Goal: Task Accomplishment & Management: Use online tool/utility

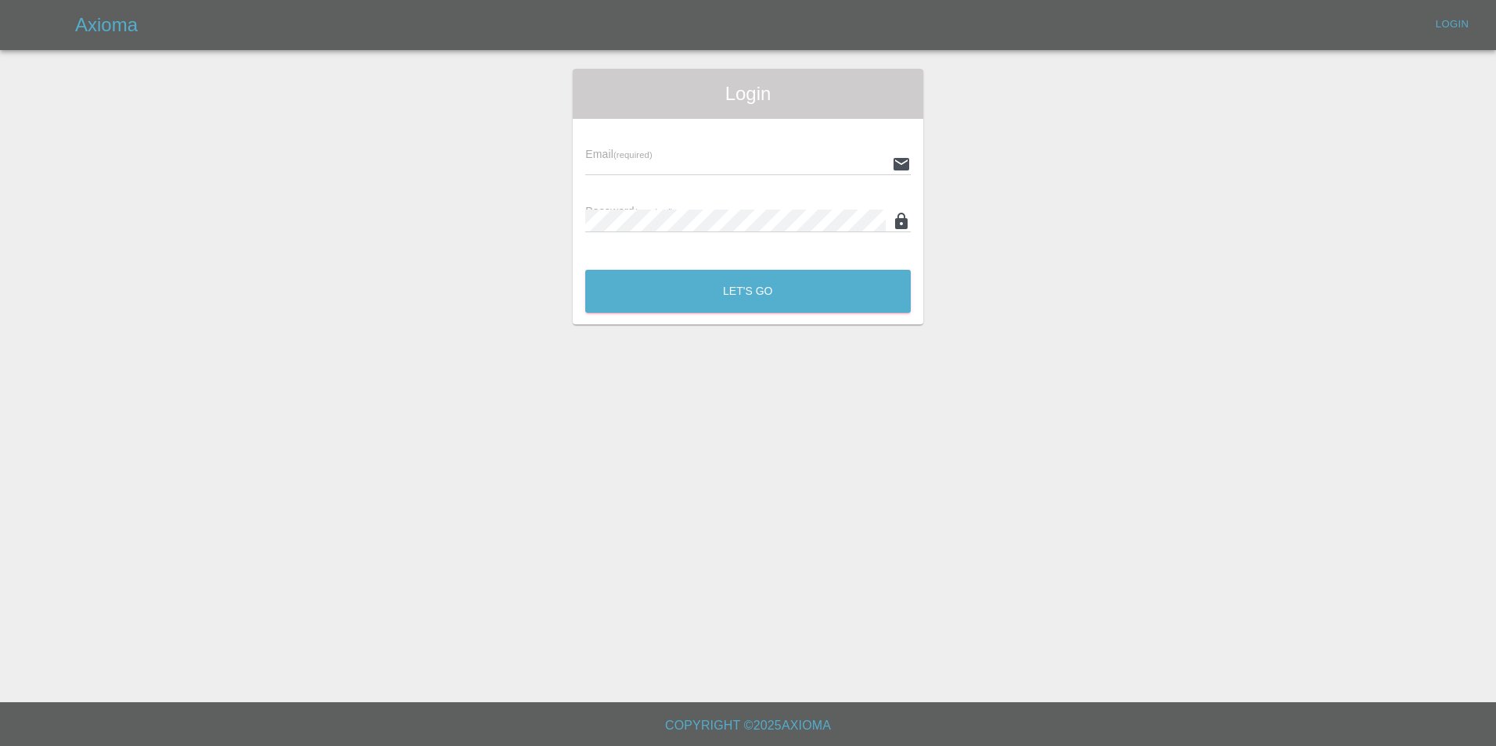
click at [664, 159] on input "text" at bounding box center [735, 164] width 300 height 23
paste input "[EMAIL_ADDRESS][DOMAIN_NAME]"
type input "[EMAIL_ADDRESS][DOMAIN_NAME]"
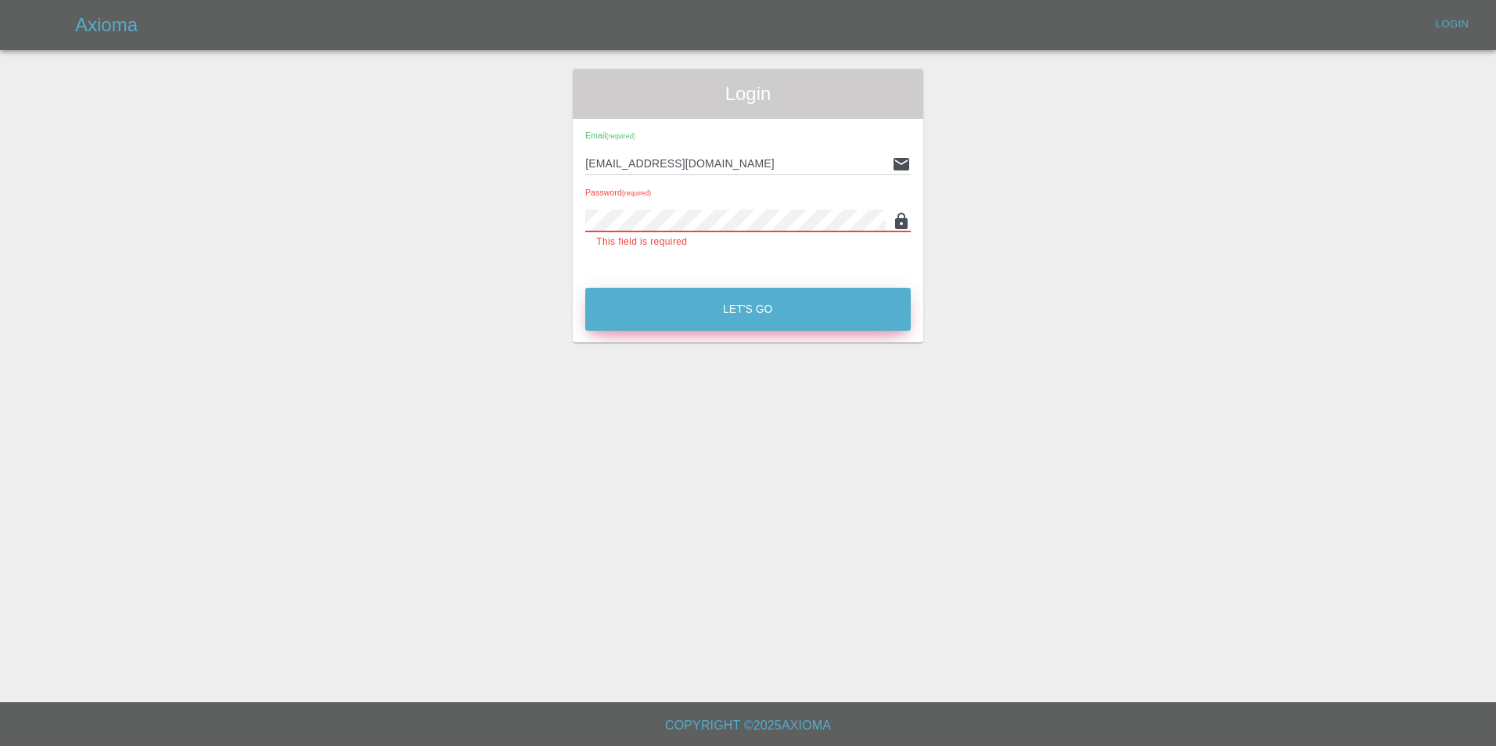
click at [700, 326] on main "Login Email (required) [EMAIL_ADDRESS][DOMAIN_NAME] Password (required) This fi…" at bounding box center [748, 351] width 1496 height 703
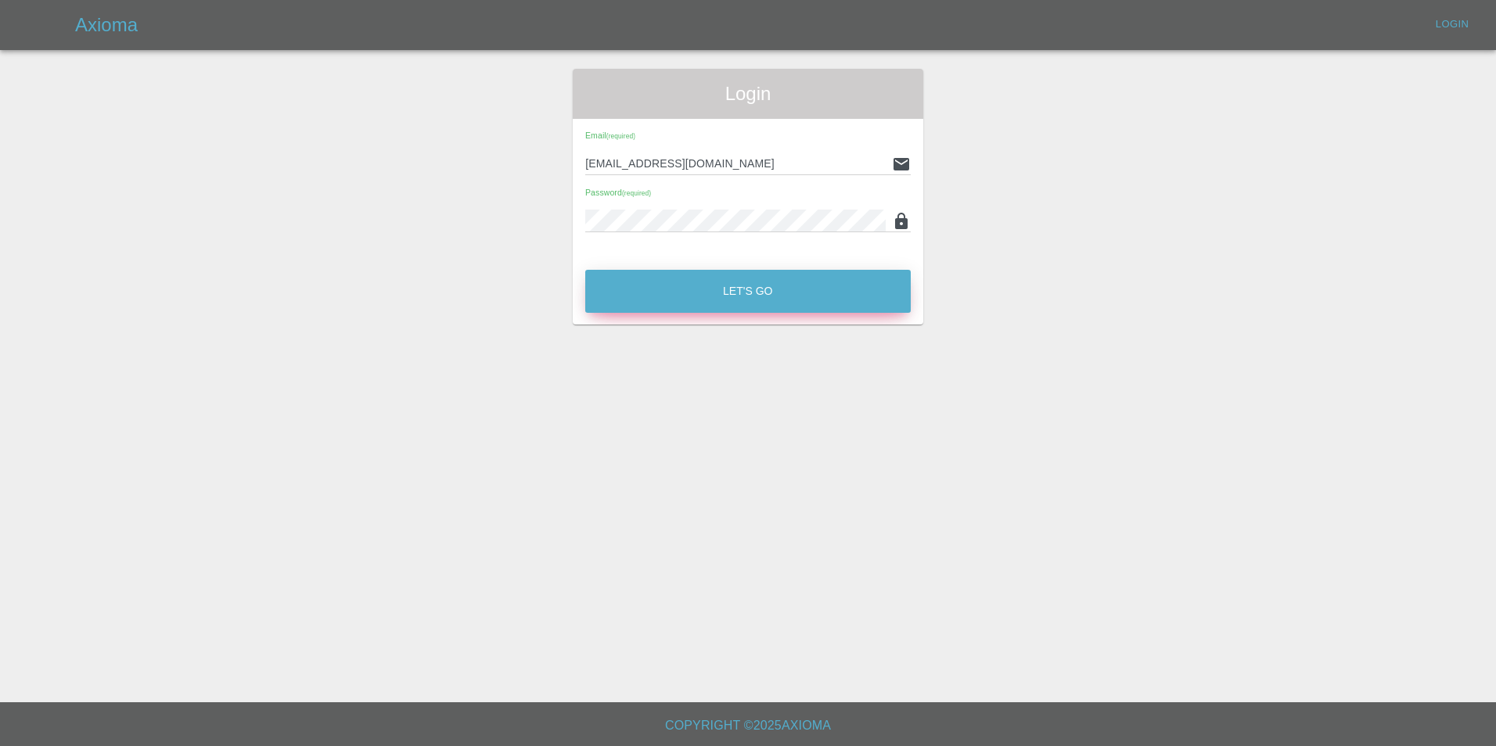
click at [753, 288] on button "Let's Go" at bounding box center [747, 291] width 325 height 43
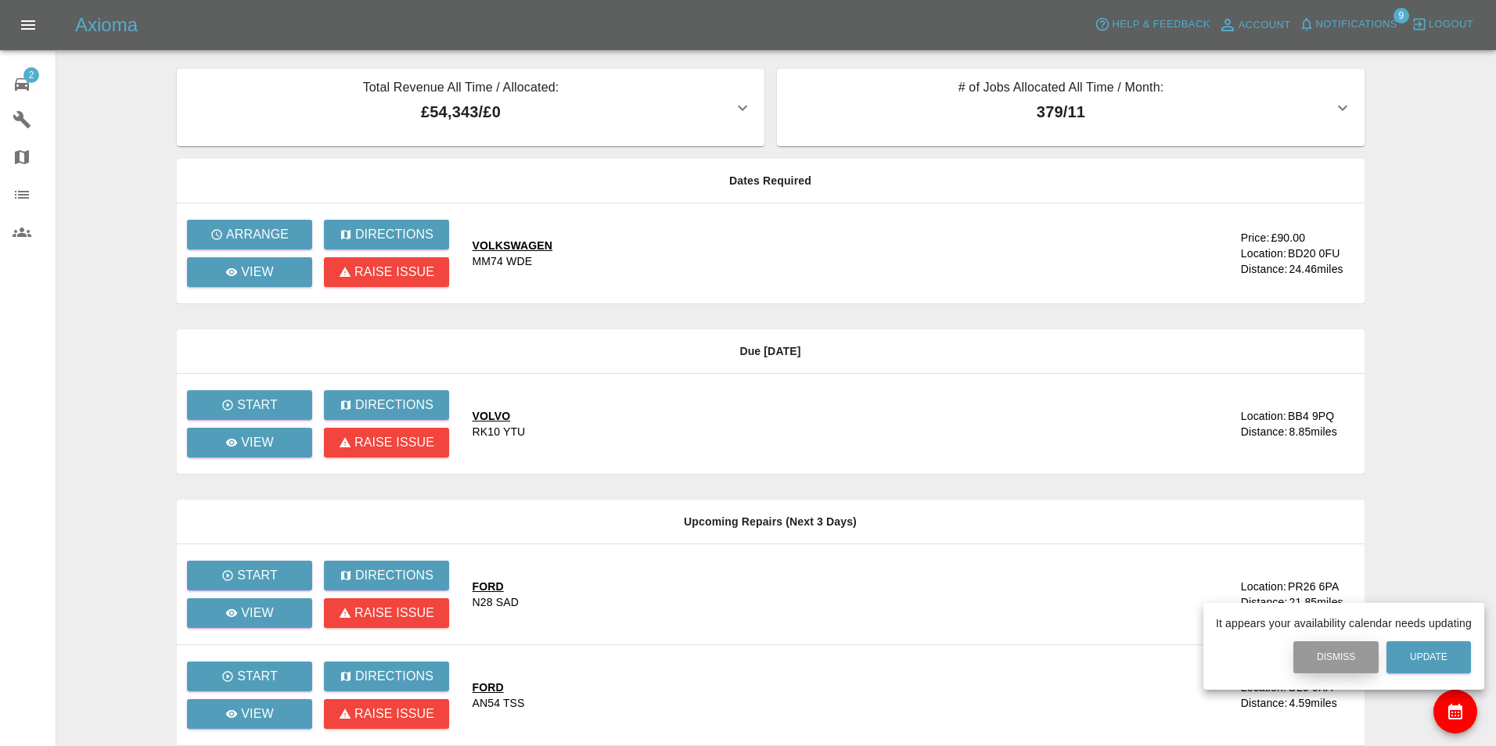
click at [1319, 664] on button "Dismiss" at bounding box center [1335, 658] width 85 height 32
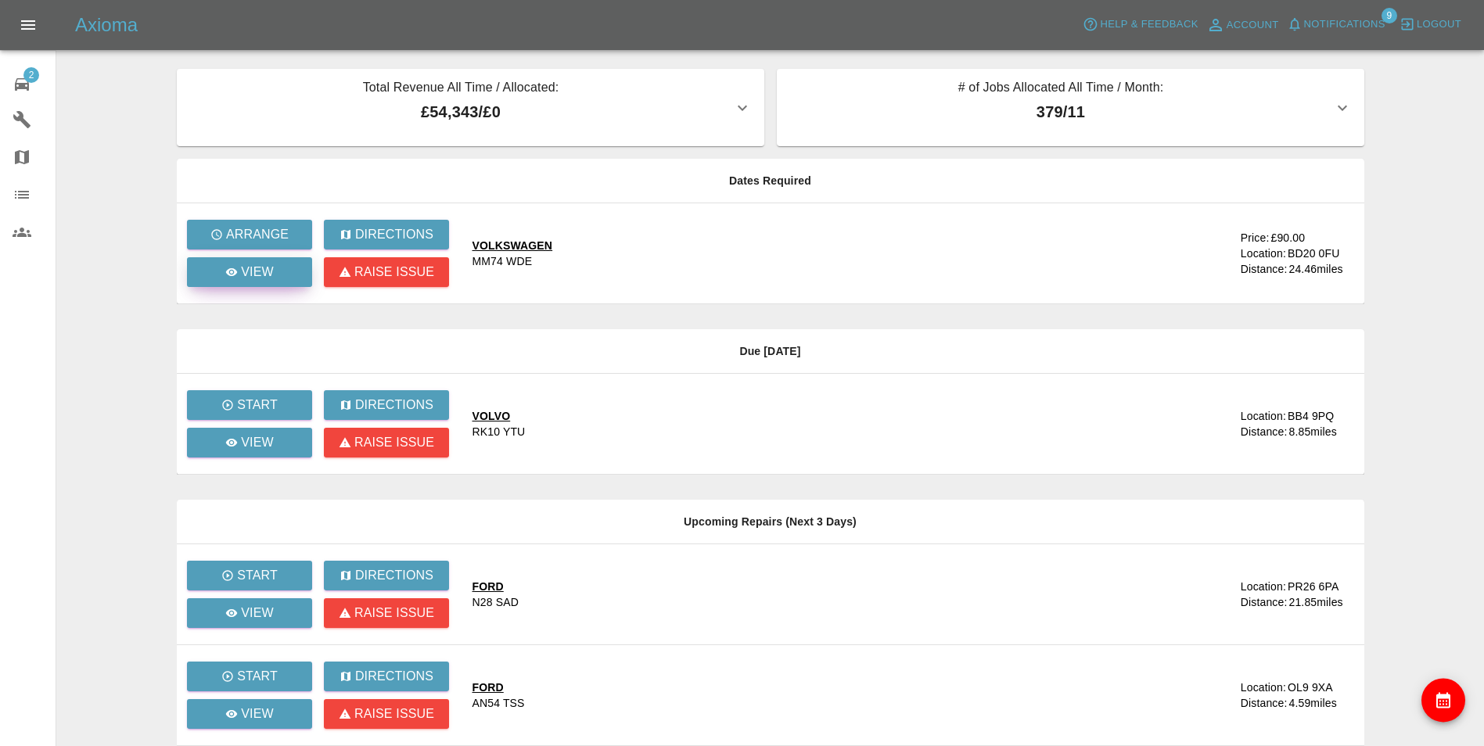
click at [238, 275] on icon at bounding box center [231, 272] width 13 height 13
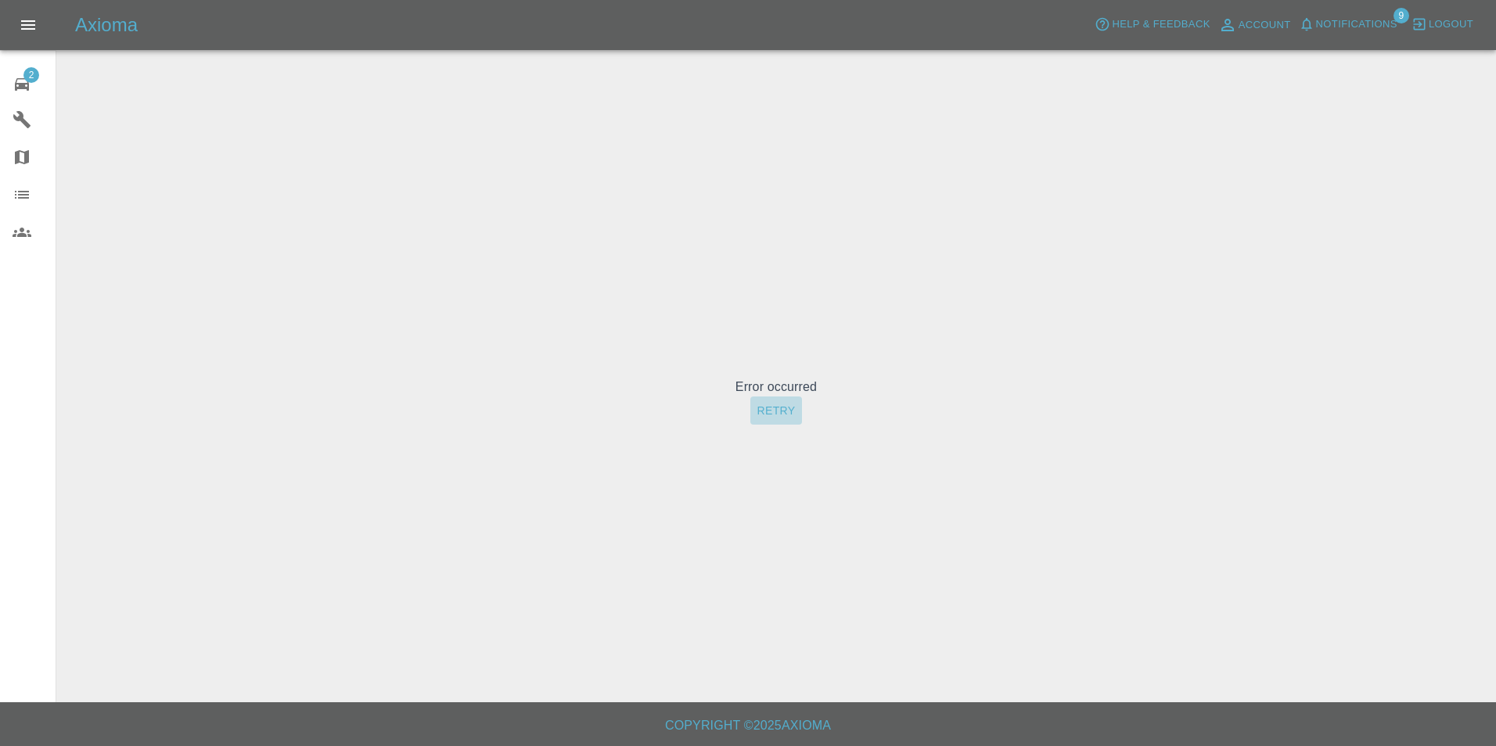
click at [775, 411] on button "Retry" at bounding box center [775, 411] width 51 height 29
click at [775, 412] on button "Retry" at bounding box center [775, 411] width 51 height 29
click at [775, 414] on button "Retry" at bounding box center [775, 411] width 51 height 29
click at [23, 86] on icon at bounding box center [22, 84] width 14 height 13
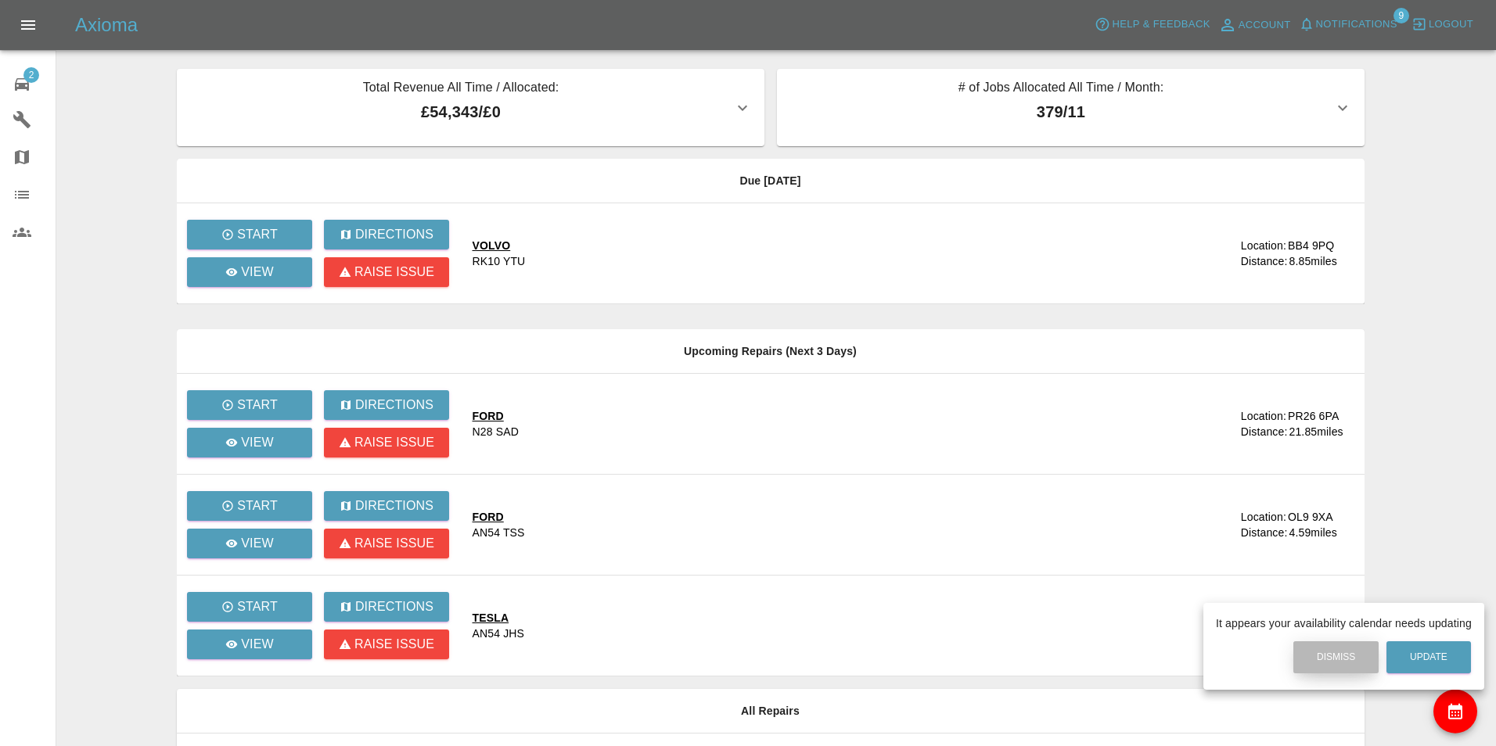
click at [1358, 659] on button "Dismiss" at bounding box center [1335, 658] width 85 height 32
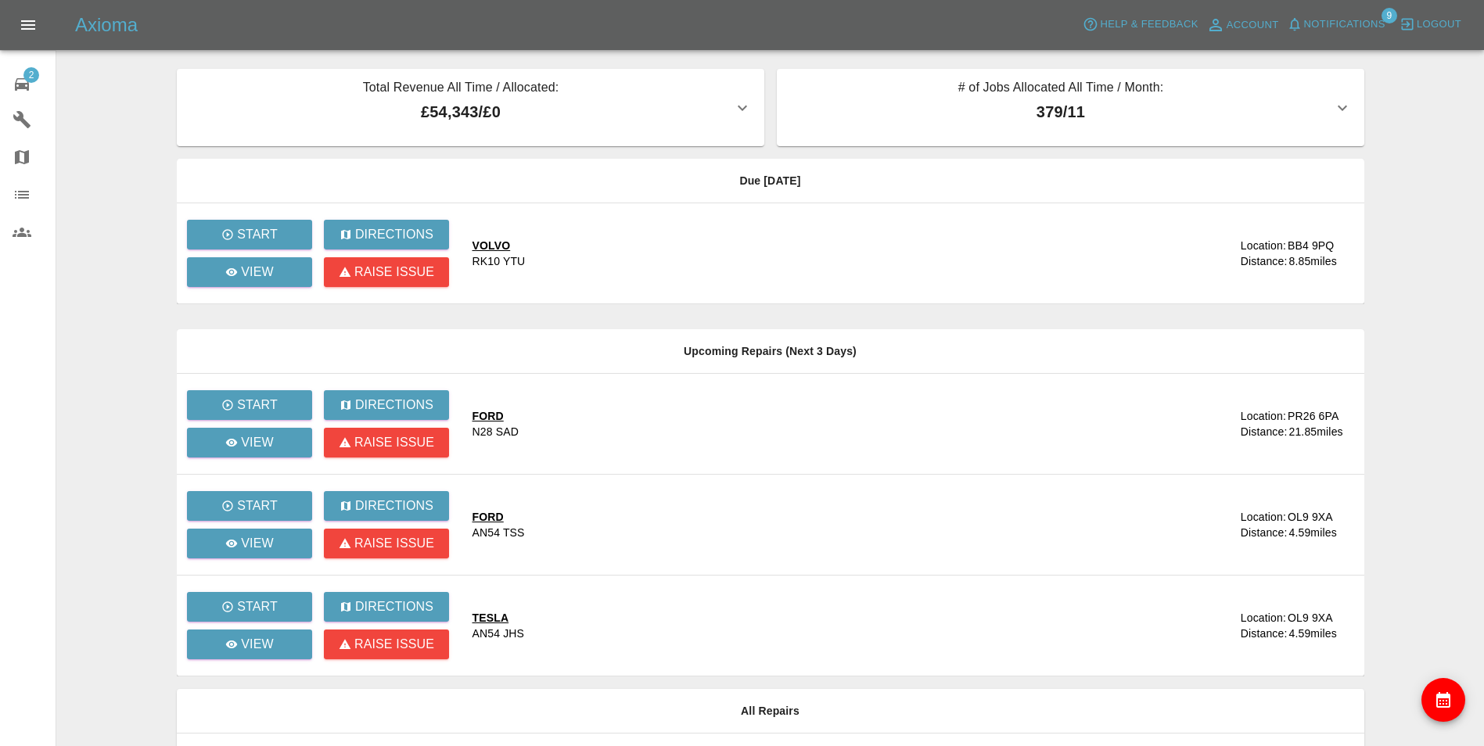
click at [1384, 21] on span "Notifications" at bounding box center [1344, 25] width 81 height 18
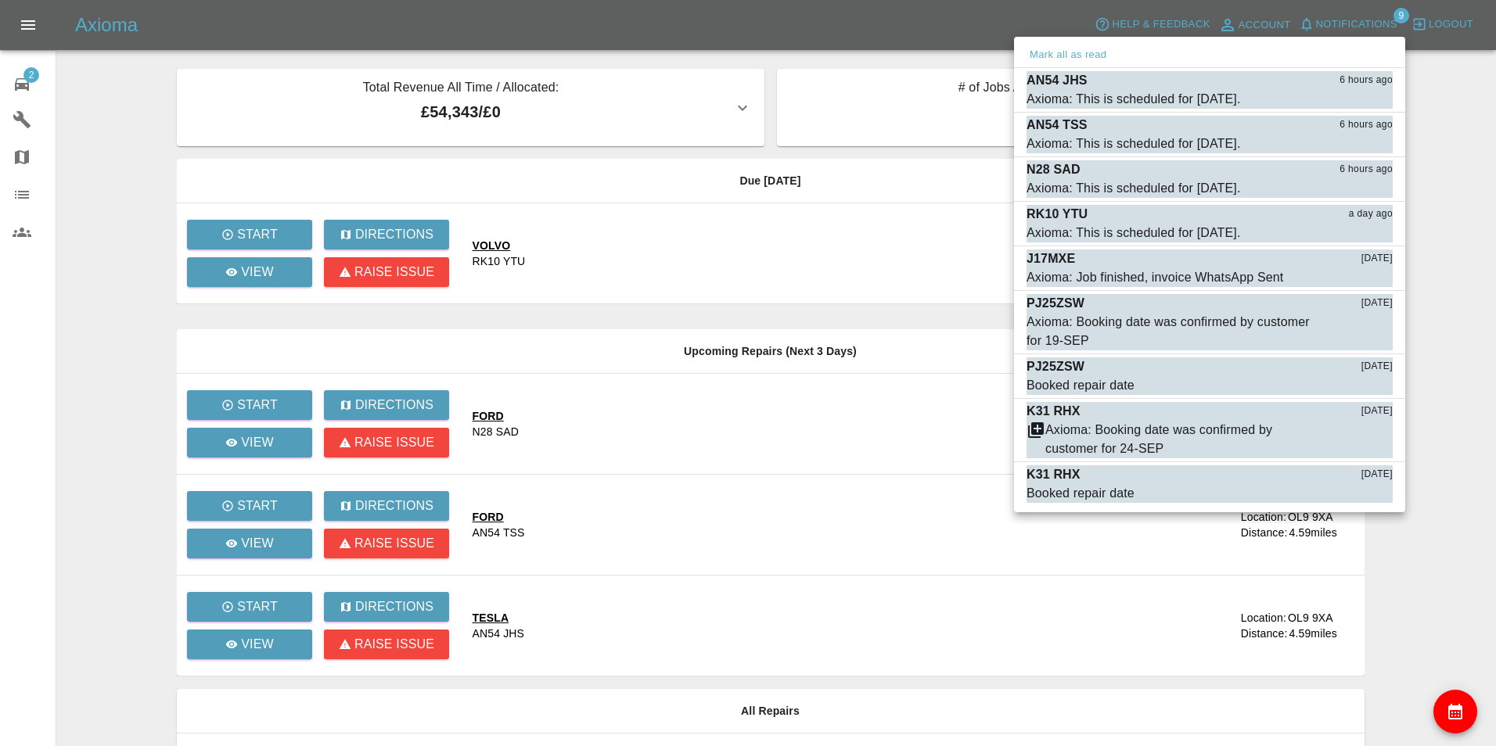
click at [27, 28] on div at bounding box center [748, 373] width 1496 height 746
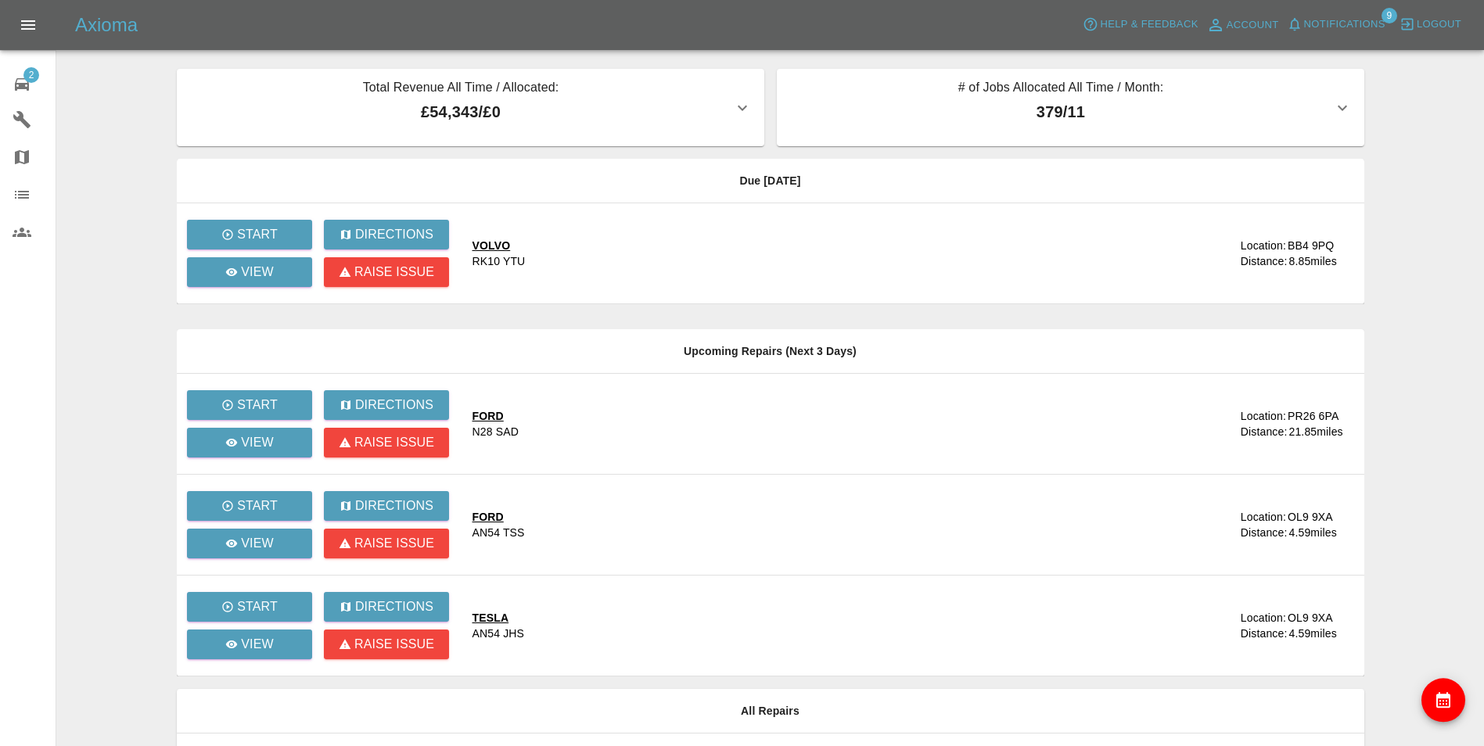
click at [31, 19] on icon "Open drawer" at bounding box center [28, 25] width 19 height 19
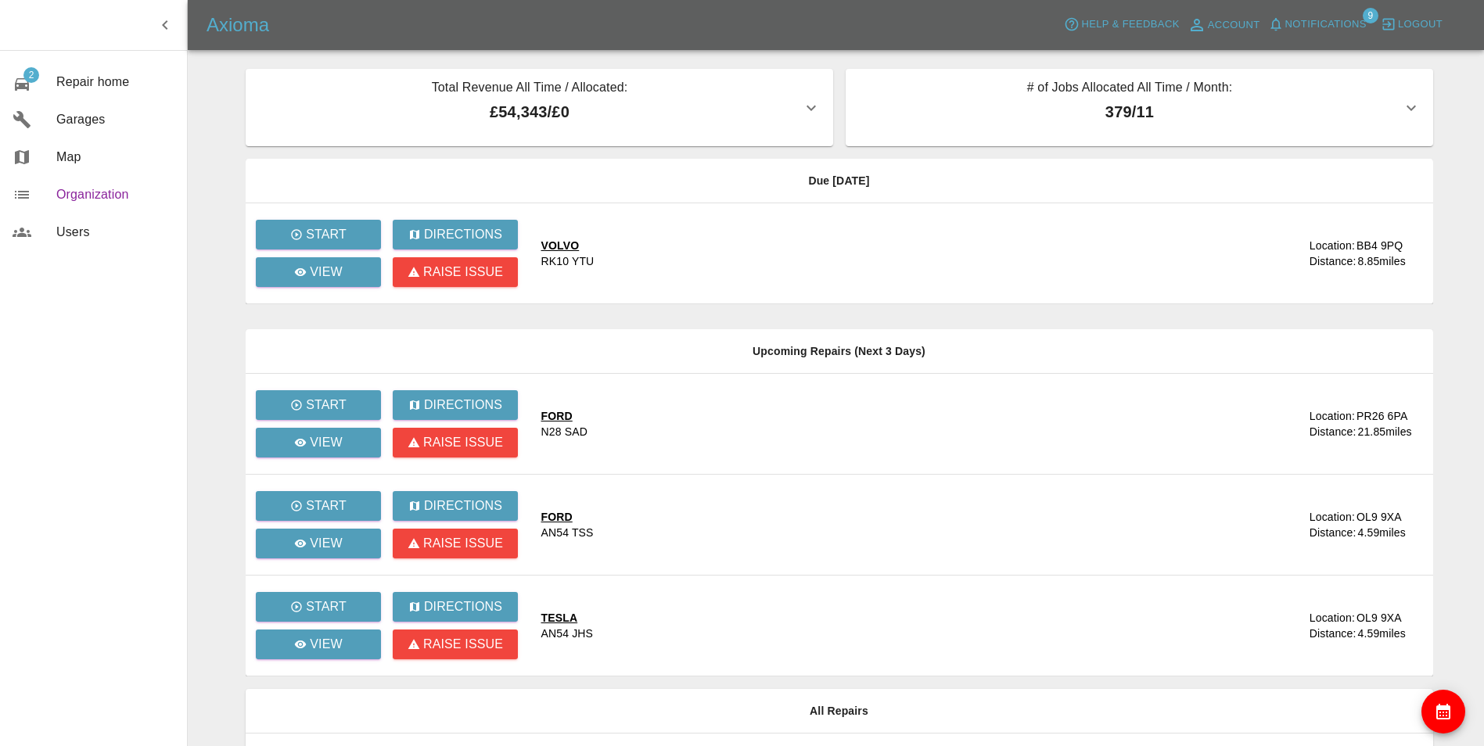
click at [89, 190] on span "Organization" at bounding box center [115, 194] width 118 height 19
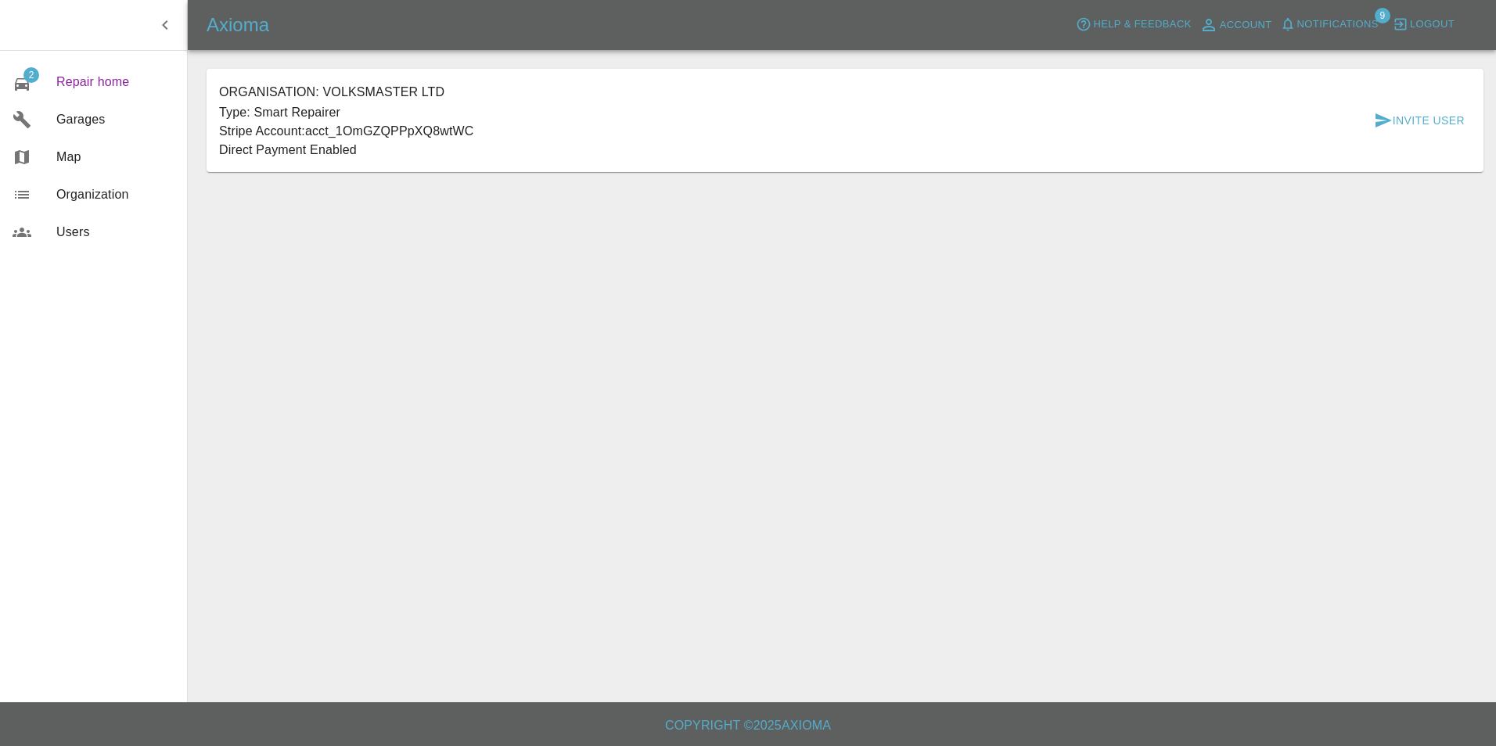
click at [100, 84] on span "Repair home" at bounding box center [115, 82] width 118 height 19
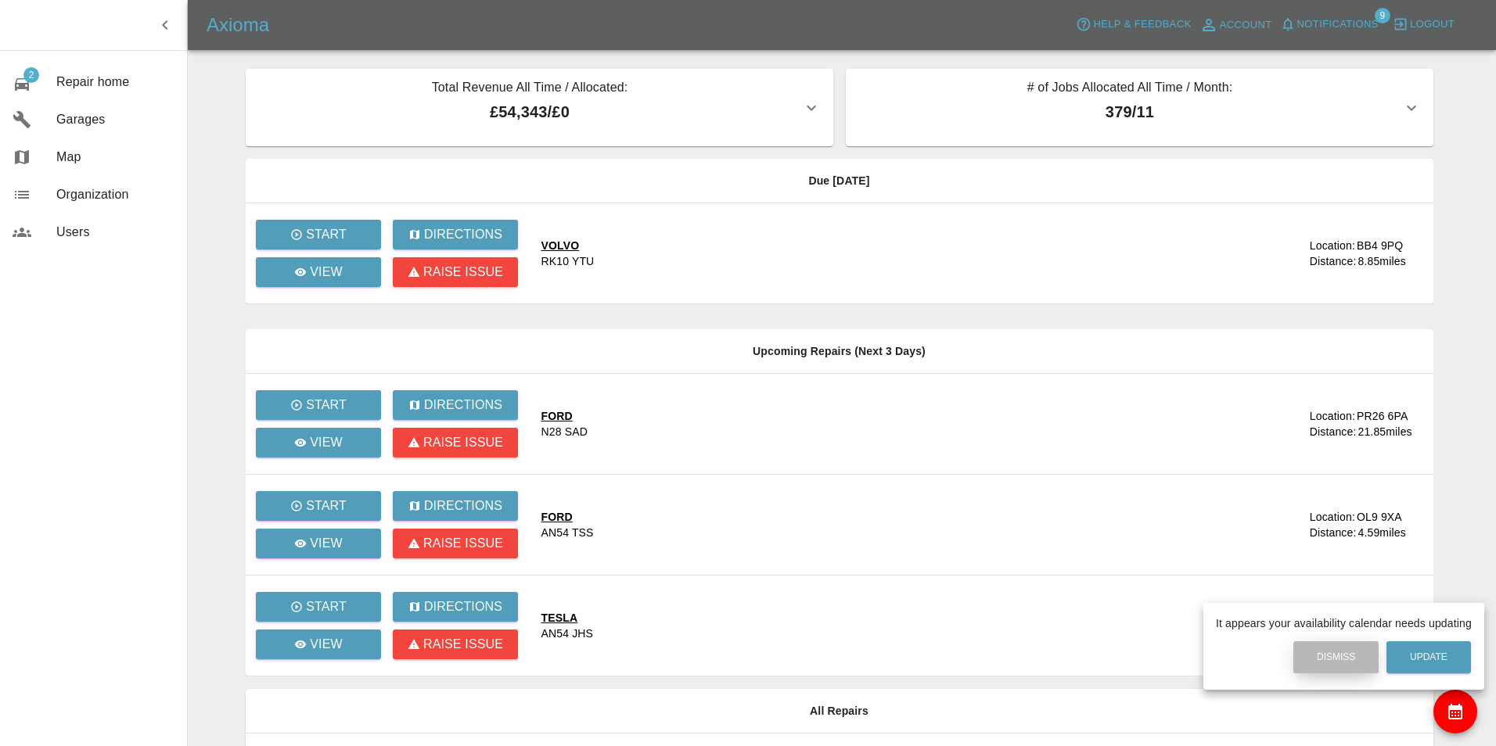
click at [1347, 659] on button "Dismiss" at bounding box center [1335, 658] width 85 height 32
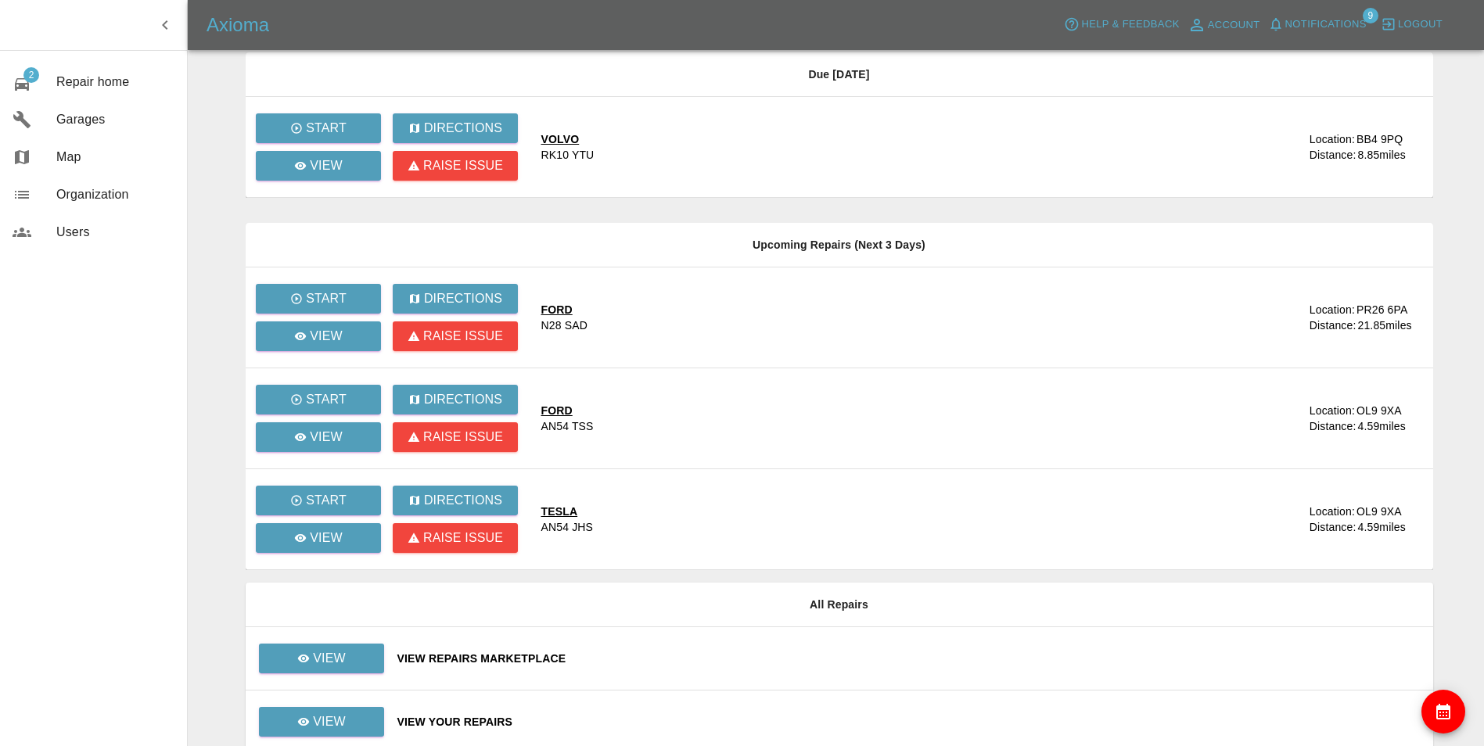
scroll to position [20, 0]
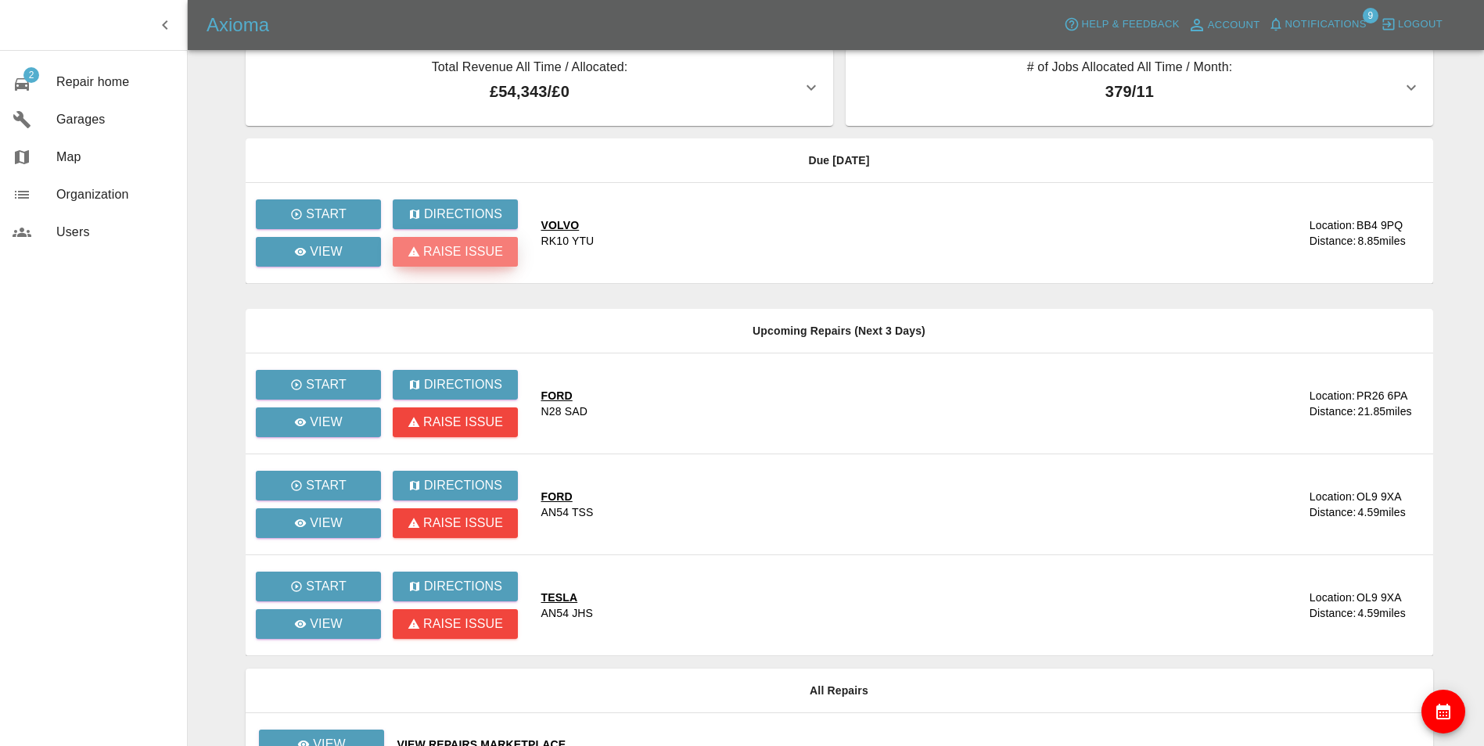
click at [475, 247] on p "Raise issue" at bounding box center [463, 252] width 80 height 19
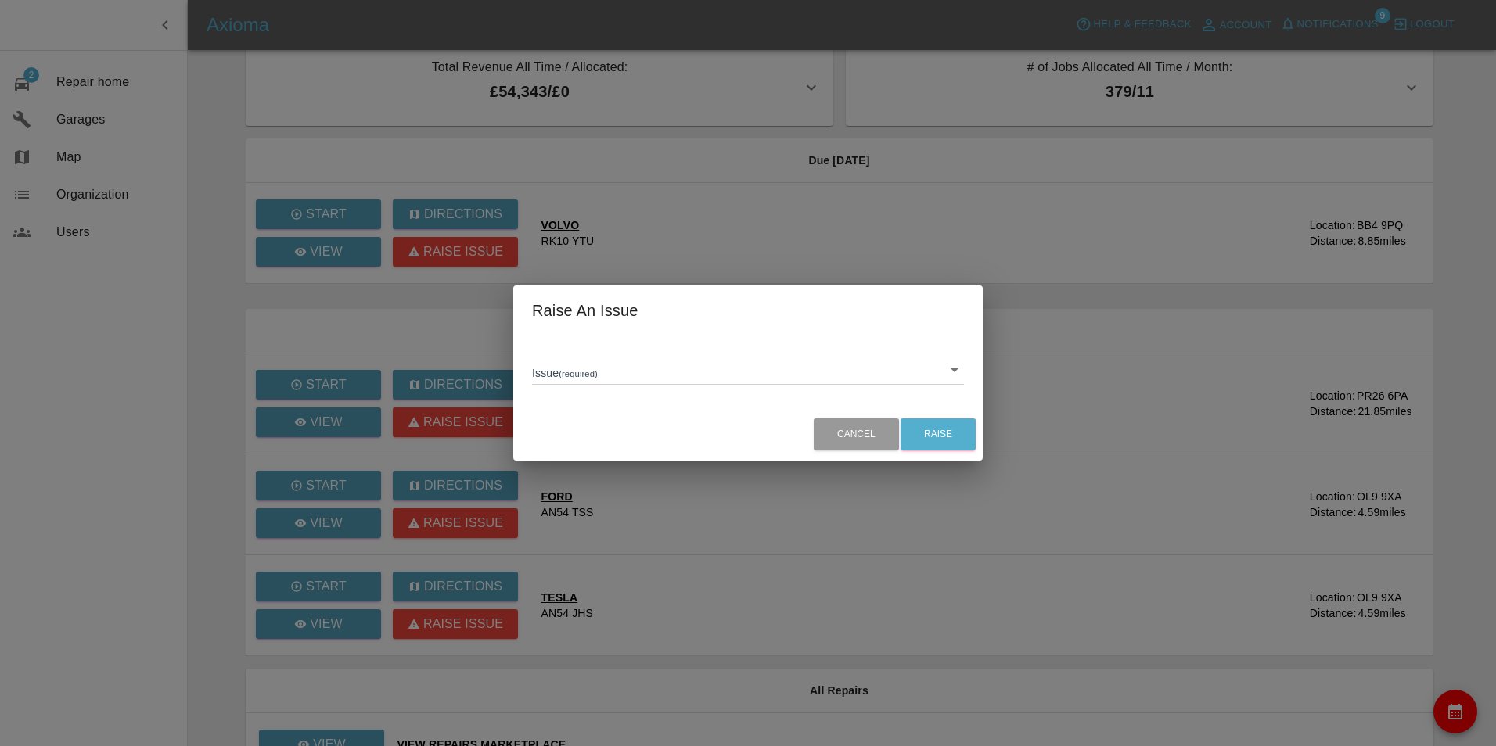
click at [643, 382] on body "Axioma Help & Feedback Account Notifications 9 Logout 2 Repair home Garages Map…" at bounding box center [748, 441] width 1496 height 923
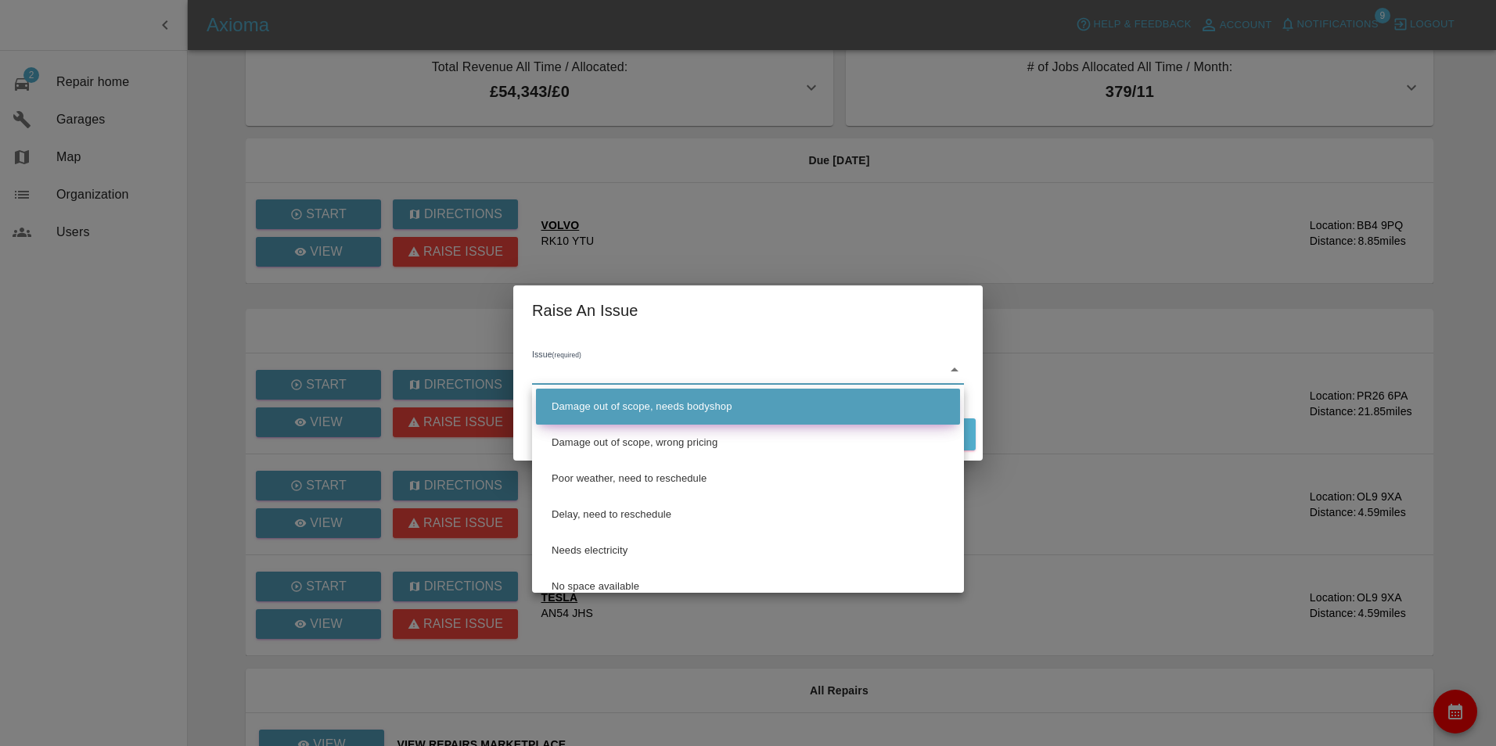
click at [691, 411] on li "Damage out of scope, needs bodyshop" at bounding box center [748, 407] width 424 height 36
type input "Damage out of scope, needs bodyshop"
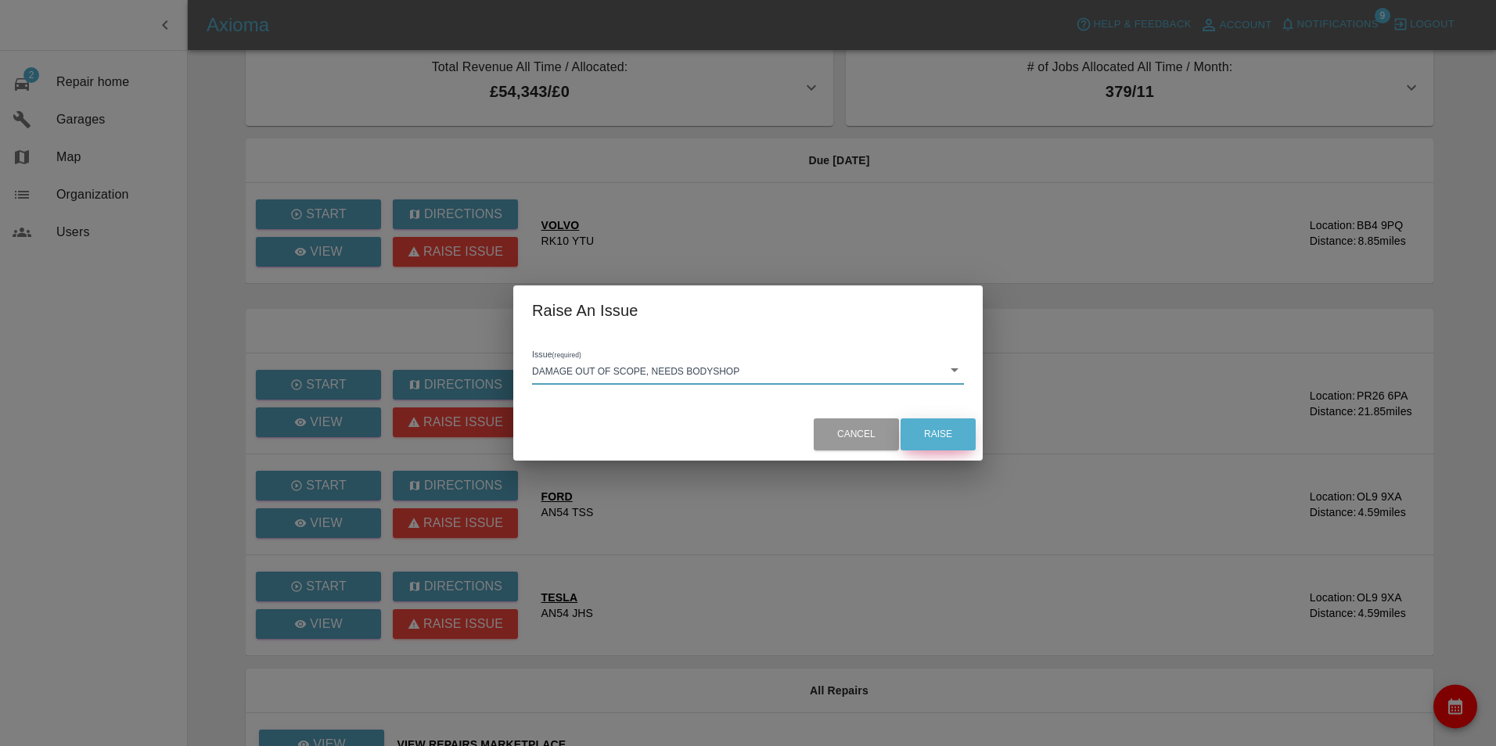
click at [943, 435] on button "Raise" at bounding box center [938, 435] width 75 height 32
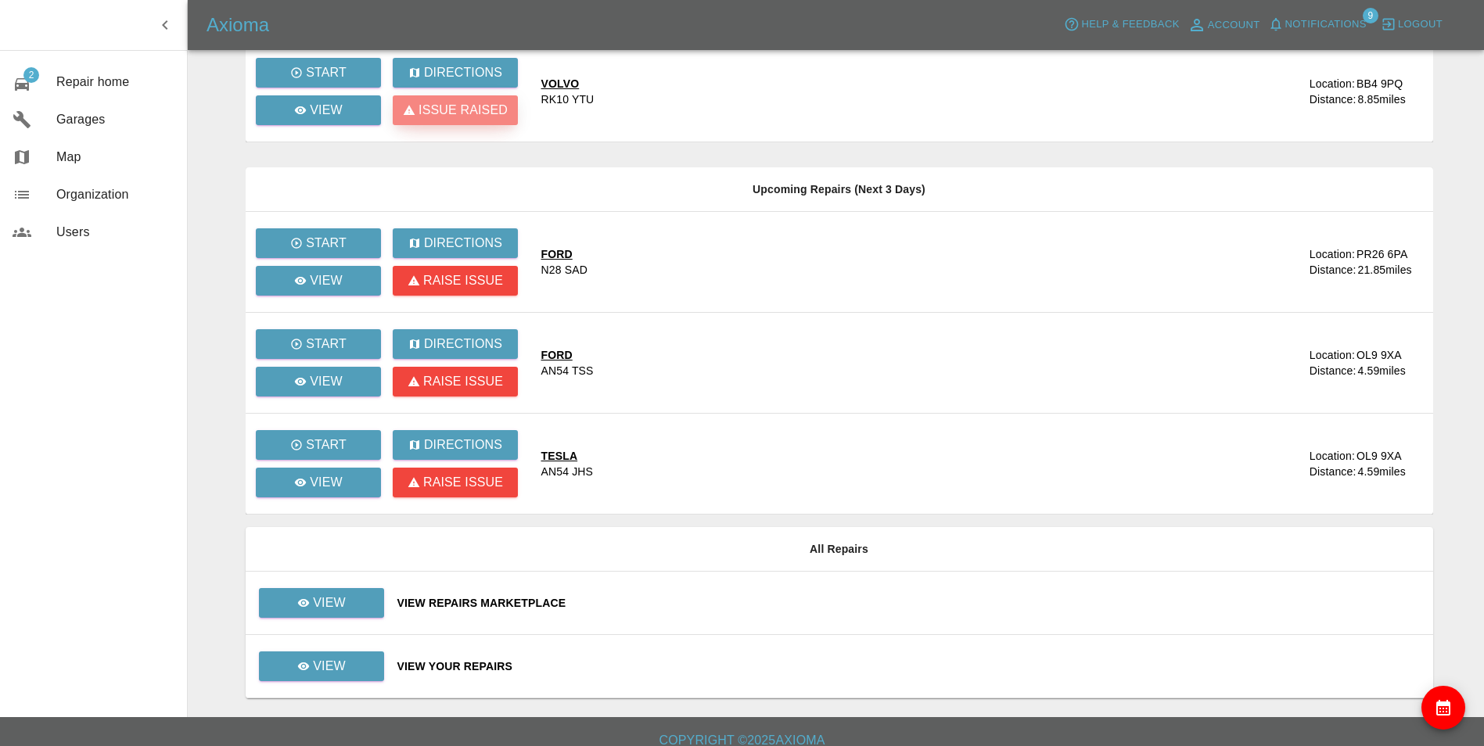
scroll to position [177, 0]
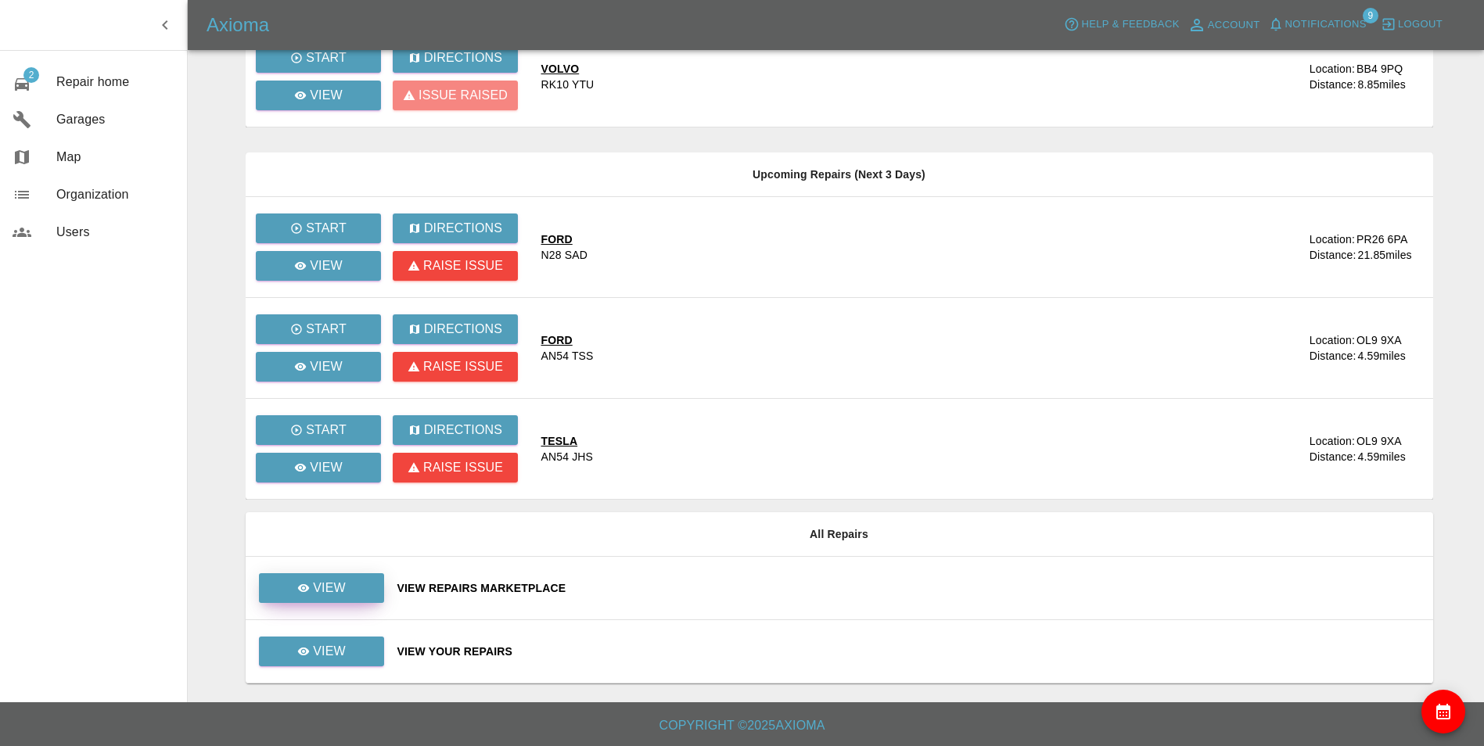
click at [337, 585] on p "View" at bounding box center [329, 588] width 33 height 19
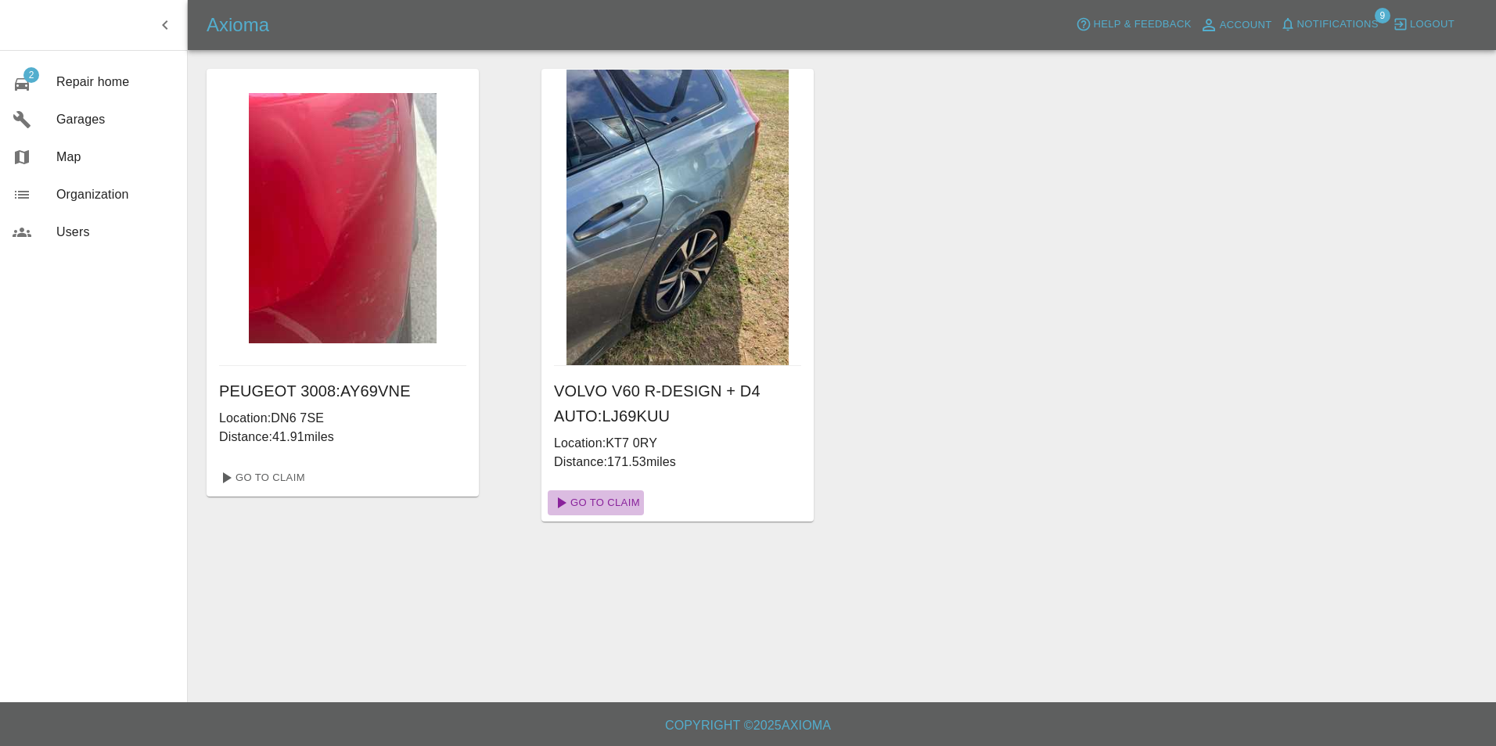
click at [601, 502] on link "Go To Claim" at bounding box center [596, 503] width 96 height 25
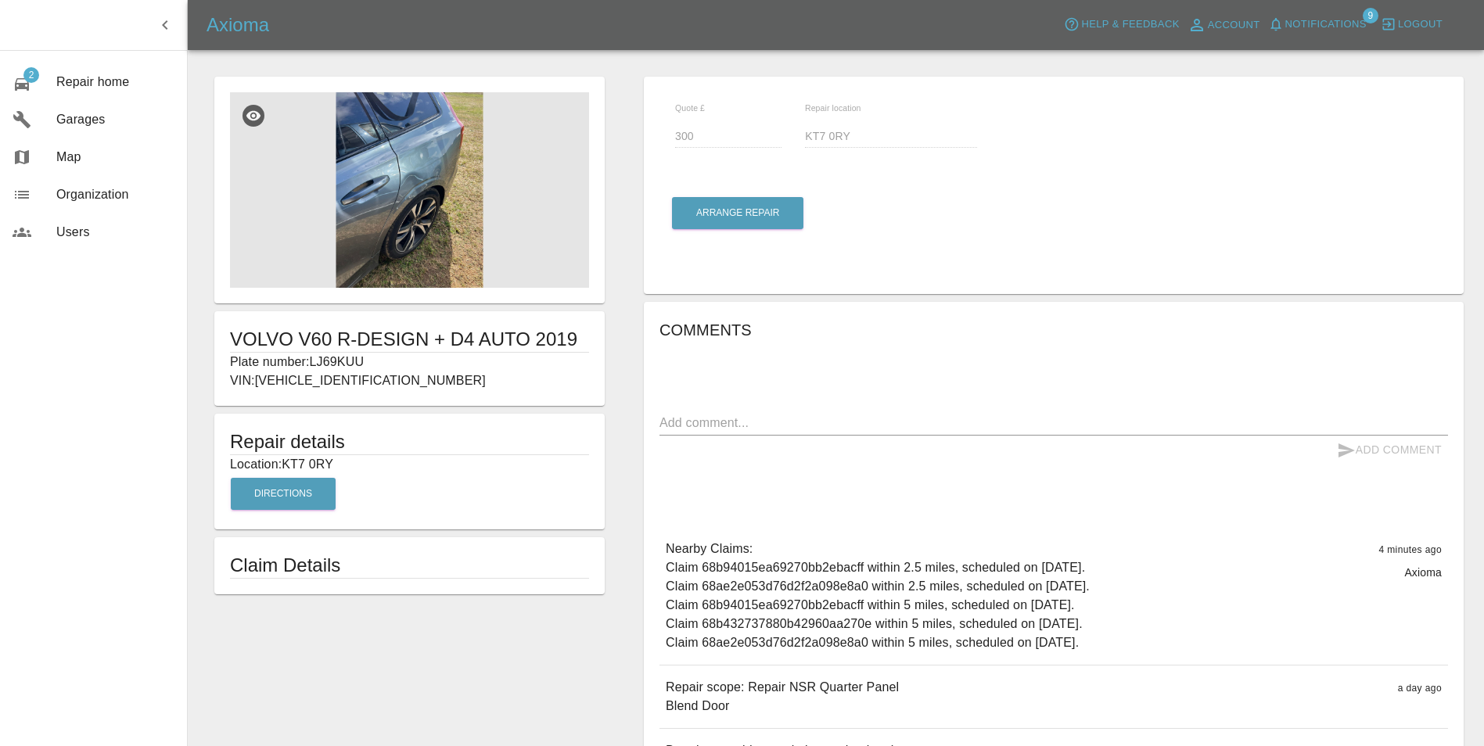
click at [165, 27] on icon "button" at bounding box center [164, 24] width 5 height 9
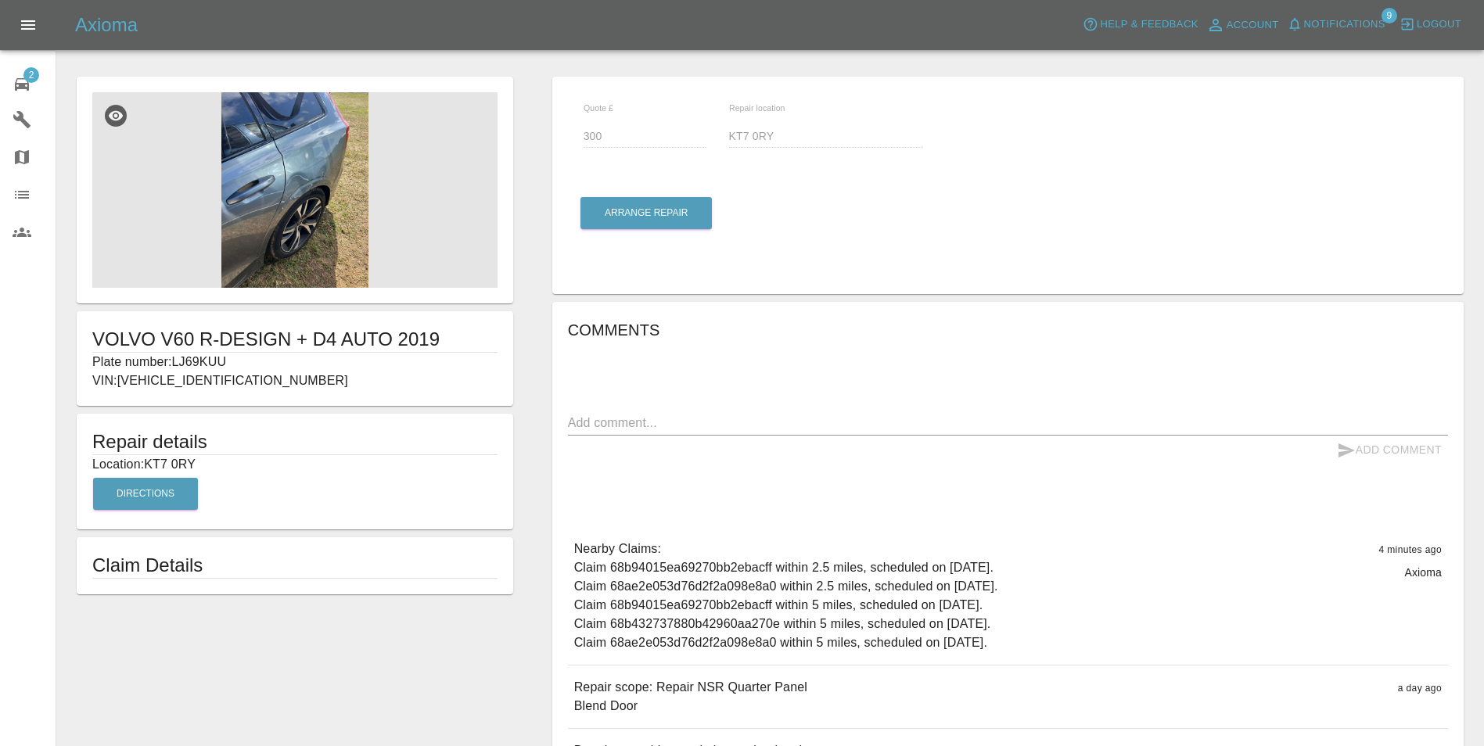
click at [31, 75] on span "2" at bounding box center [31, 75] width 16 height 16
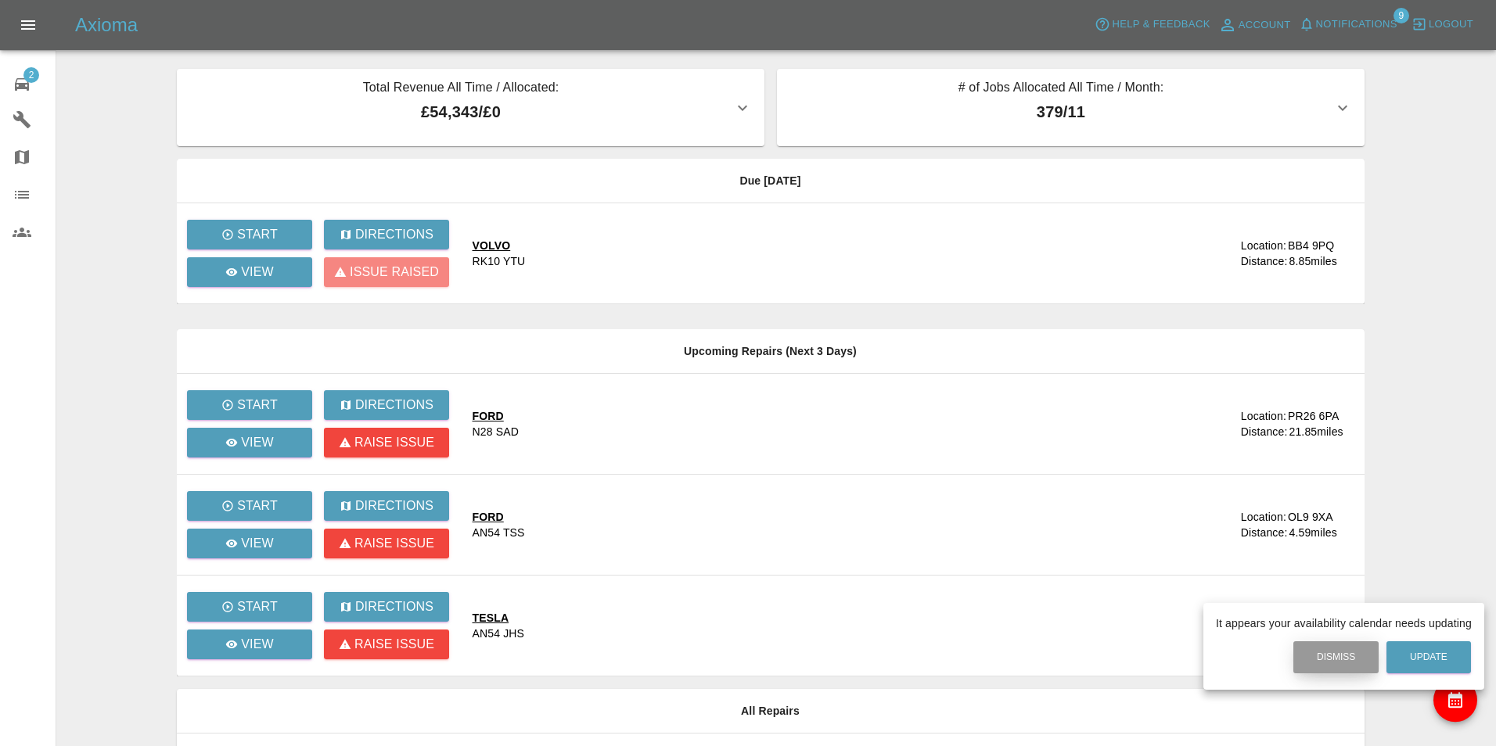
click at [1350, 658] on button "Dismiss" at bounding box center [1335, 658] width 85 height 32
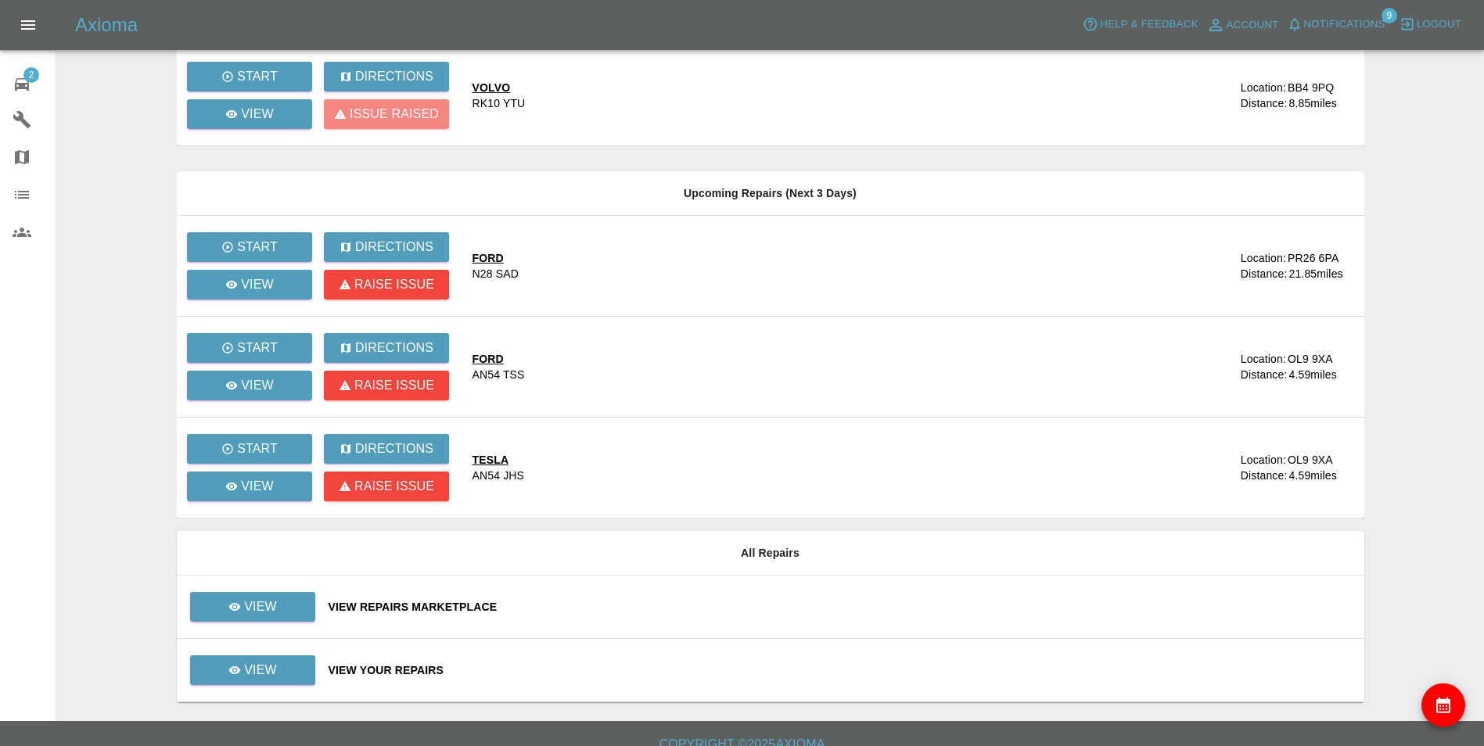
scroll to position [177, 0]
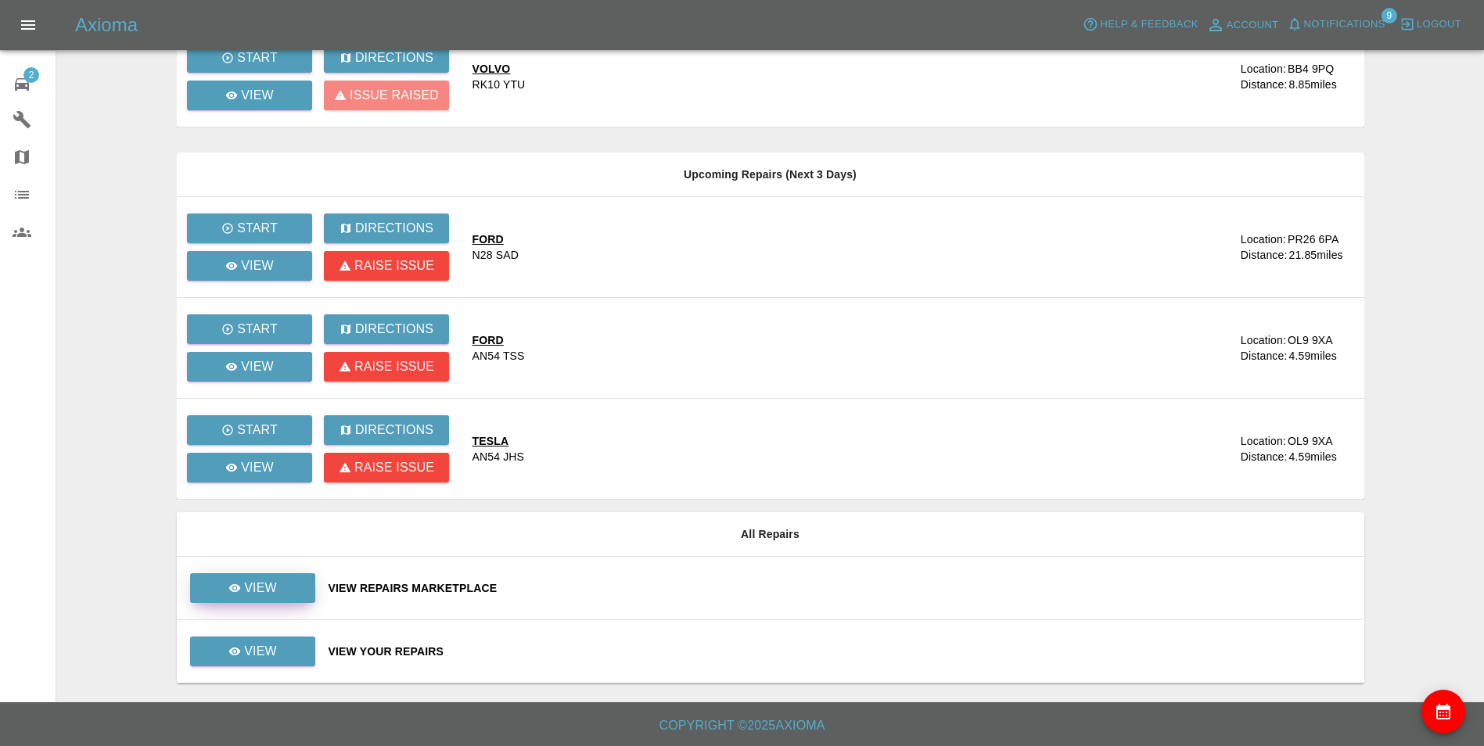
click at [288, 590] on link "View" at bounding box center [252, 589] width 125 height 30
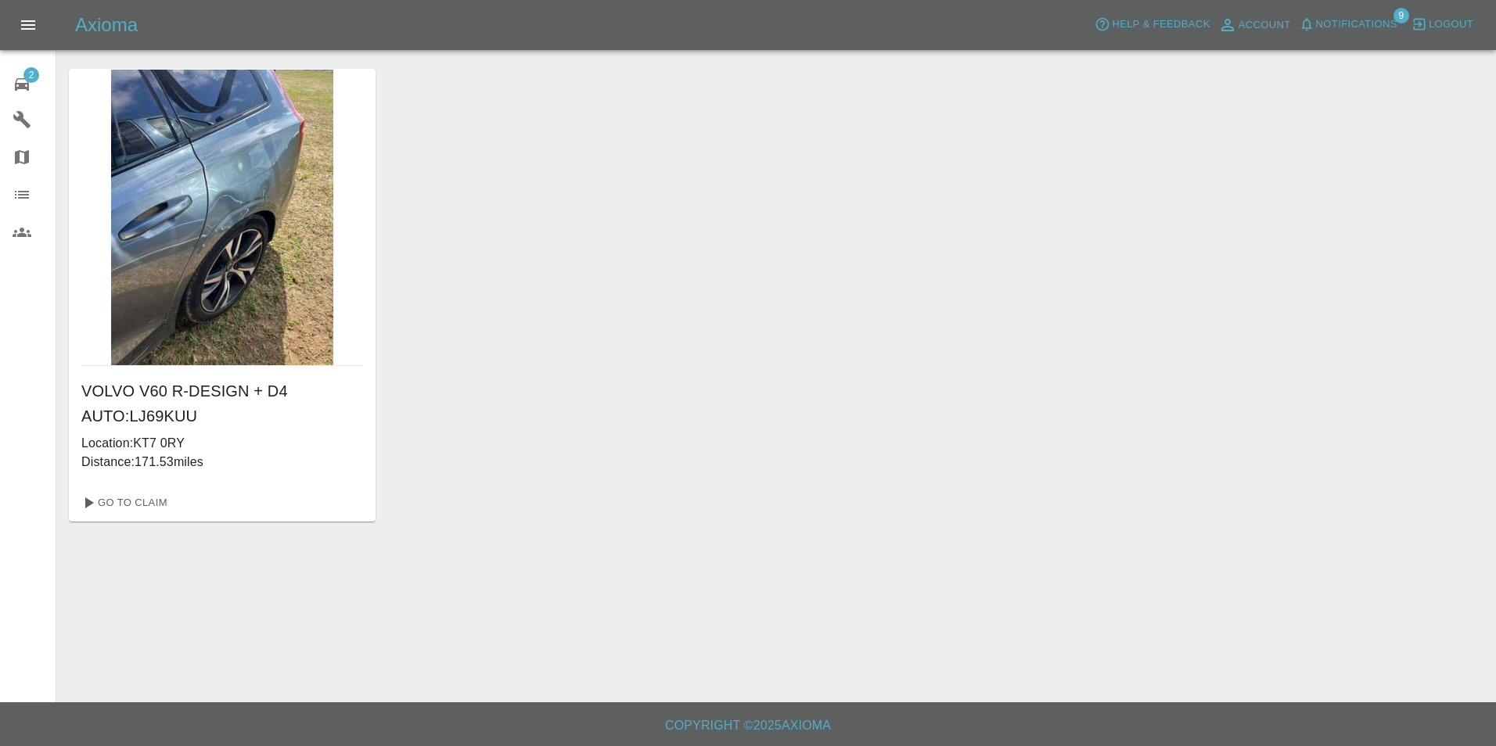
click at [1380, 23] on span "Notifications" at bounding box center [1356, 25] width 81 height 18
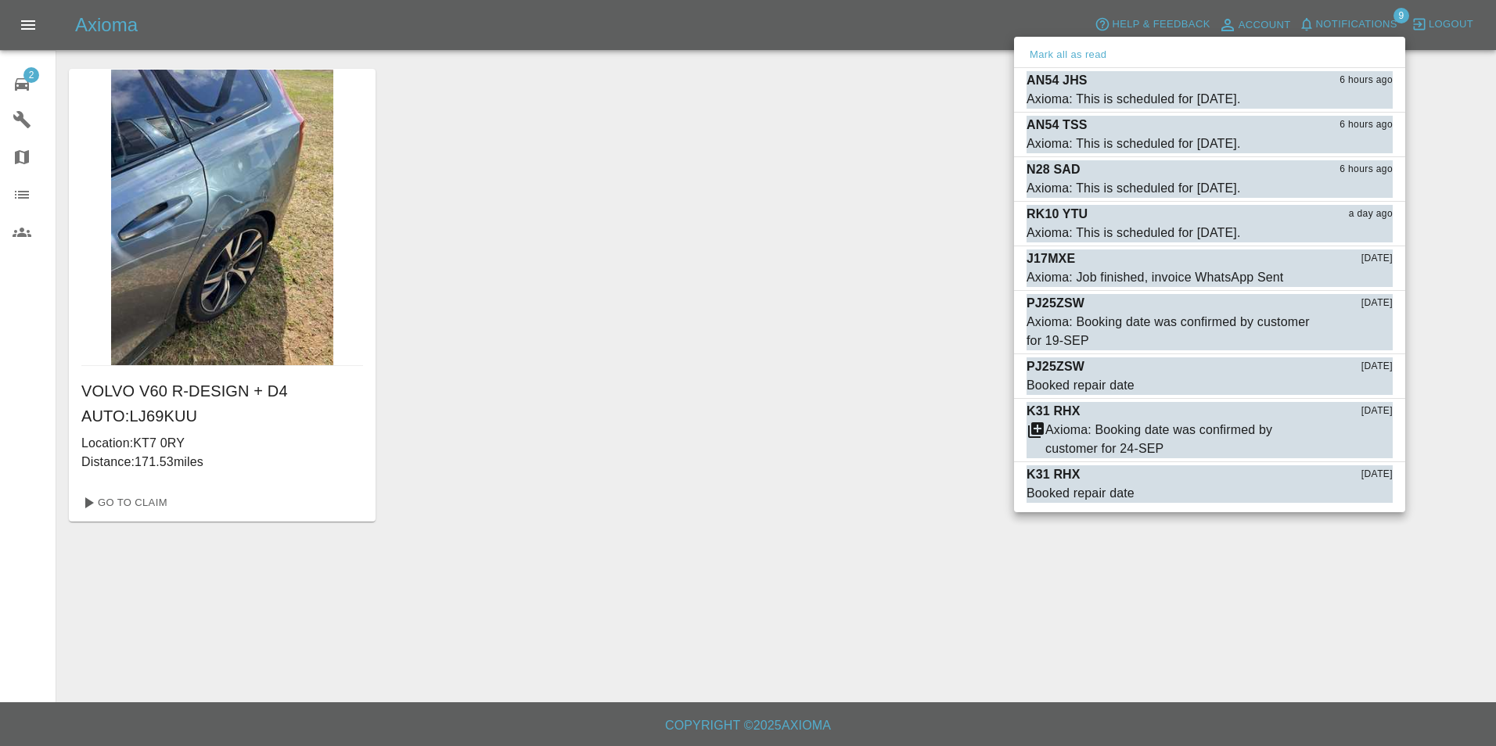
click at [34, 74] on div at bounding box center [748, 373] width 1496 height 746
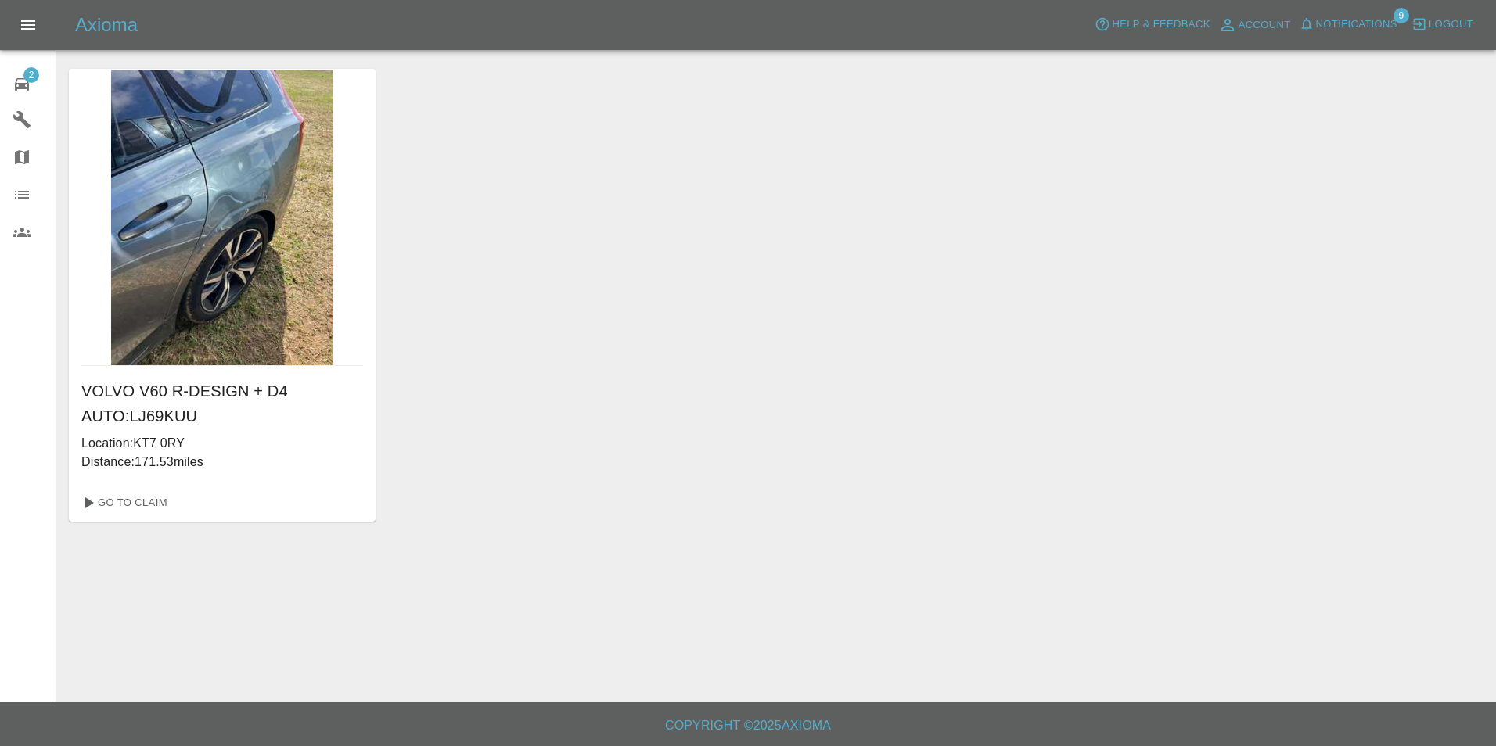
click at [28, 82] on span "2" at bounding box center [31, 75] width 16 height 16
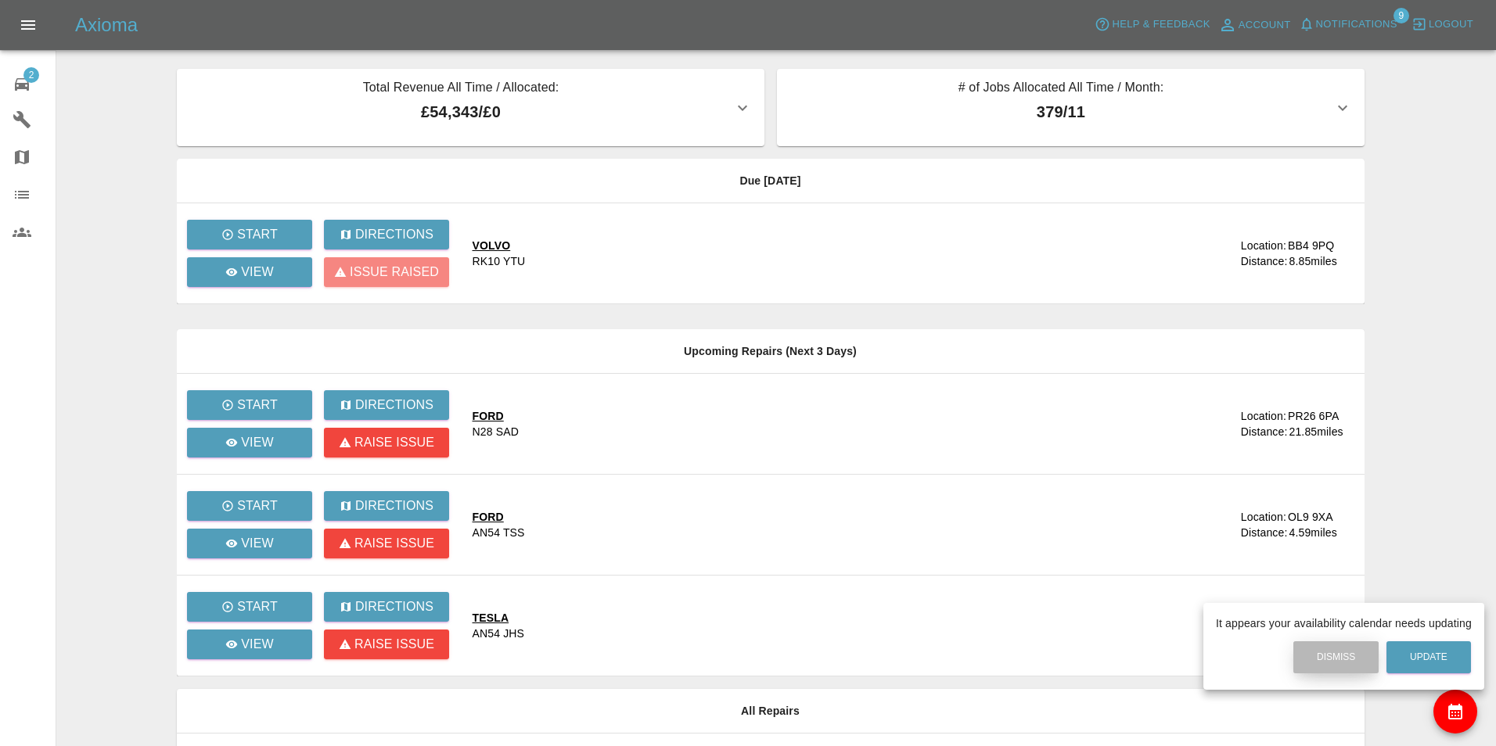
click at [1337, 659] on button "Dismiss" at bounding box center [1335, 658] width 85 height 32
